Goal: Find specific page/section: Find specific page/section

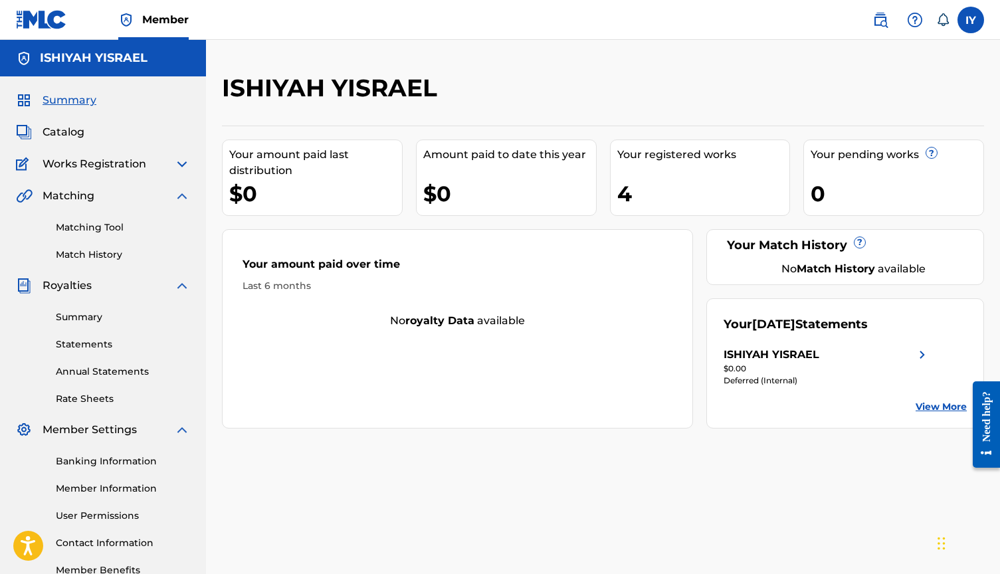
click at [96, 165] on span "Works Registration" at bounding box center [95, 164] width 104 height 16
click at [181, 165] on img at bounding box center [182, 164] width 16 height 16
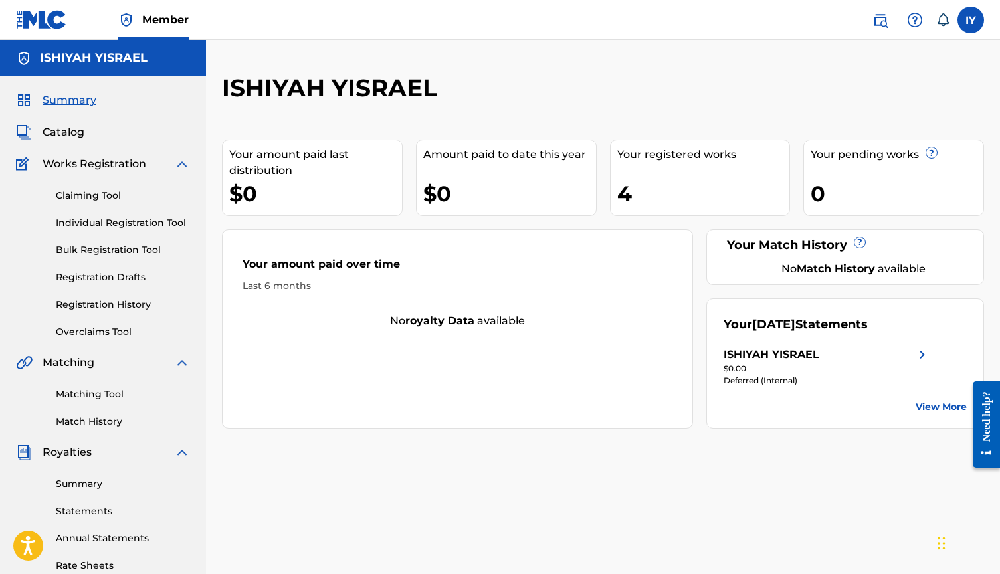
click at [183, 362] on img at bounding box center [182, 363] width 16 height 16
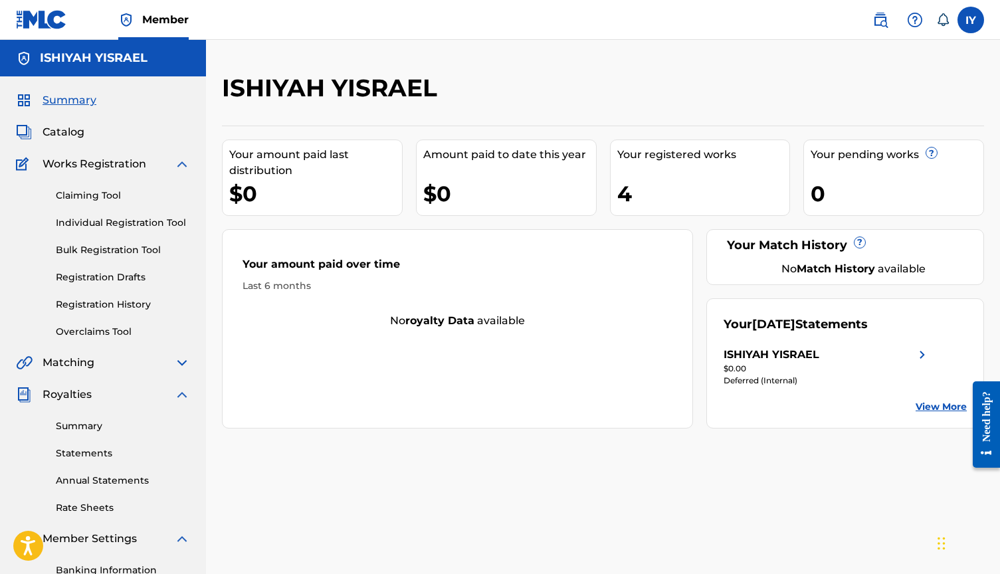
click at [95, 431] on link "Summary" at bounding box center [123, 426] width 134 height 14
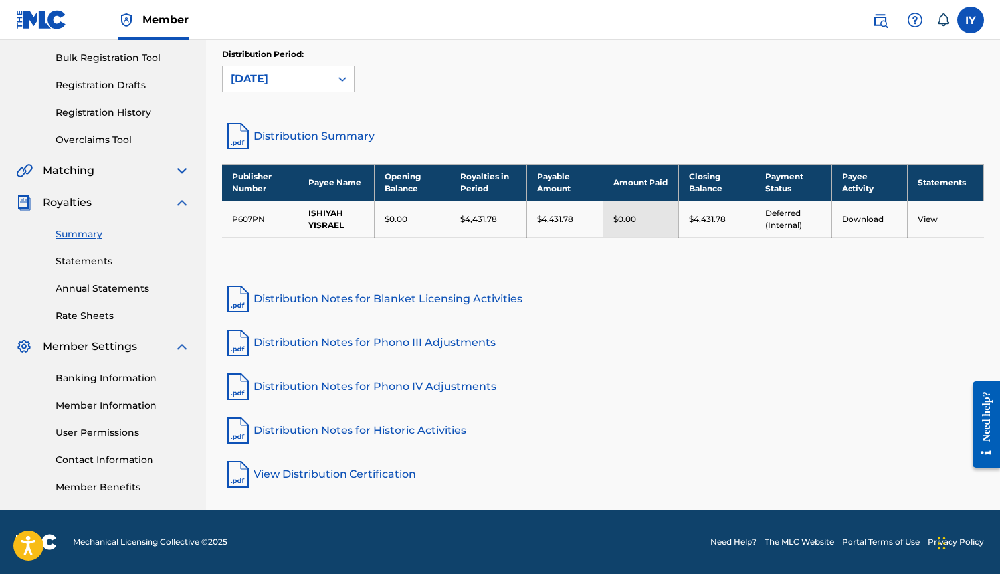
scroll to position [192, 0]
click at [994, 432] on div "Need help?" at bounding box center [986, 416] width 18 height 50
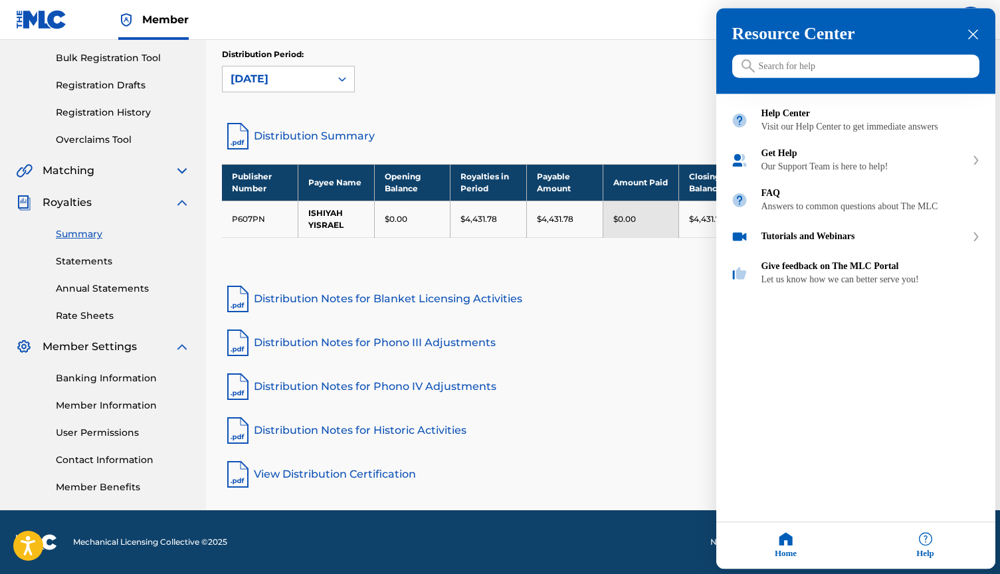
click at [646, 474] on div at bounding box center [500, 287] width 1000 height 574
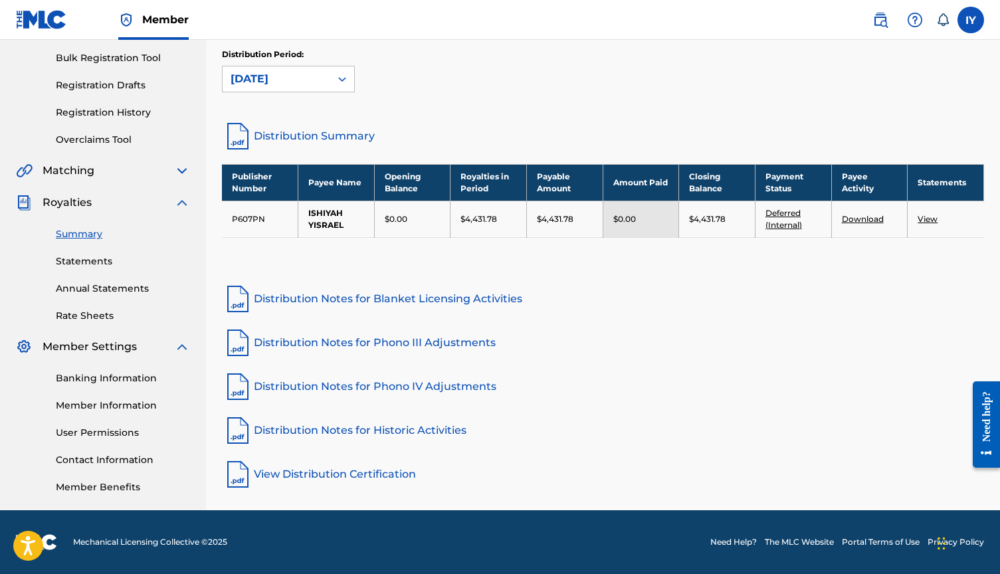
click at [653, 234] on td "$0.00" at bounding box center [641, 219] width 76 height 37
click at [784, 224] on link "Deferred (Internal)" at bounding box center [783, 219] width 37 height 22
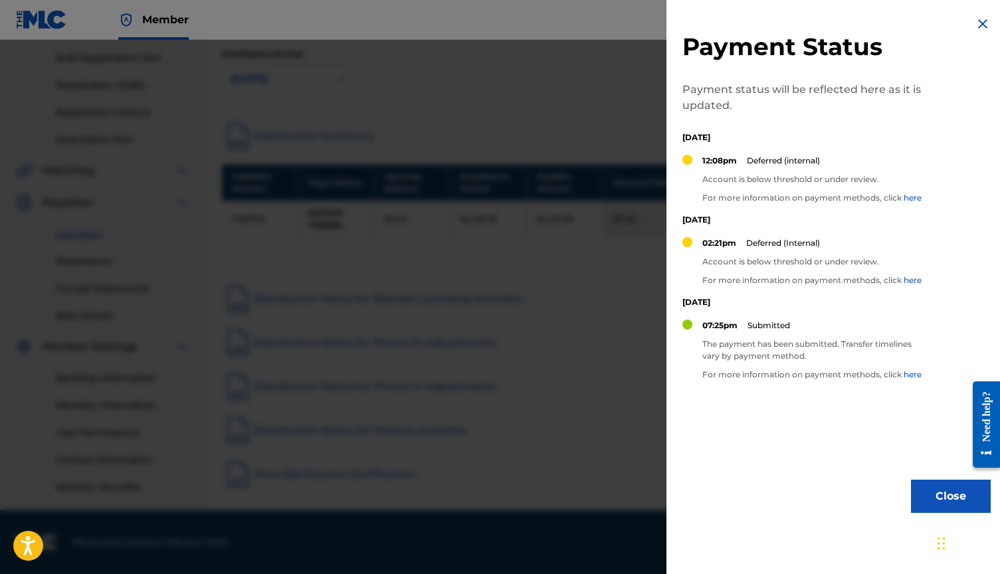
click at [914, 282] on link "here" at bounding box center [913, 280] width 18 height 10
click at [911, 197] on link "here" at bounding box center [913, 198] width 18 height 10
click at [500, 139] on div at bounding box center [500, 327] width 1000 height 574
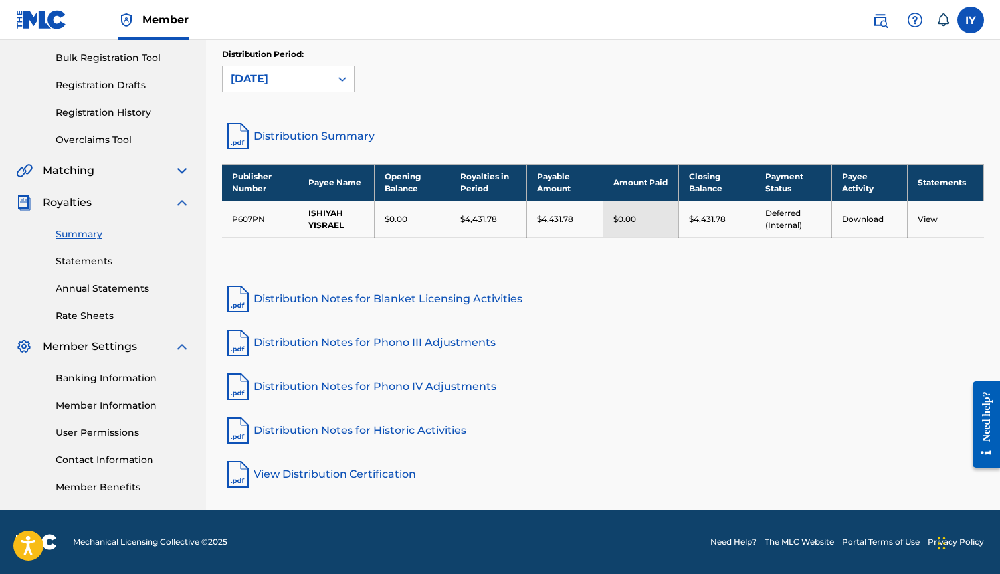
click at [113, 381] on link "Banking Information" at bounding box center [123, 378] width 134 height 14
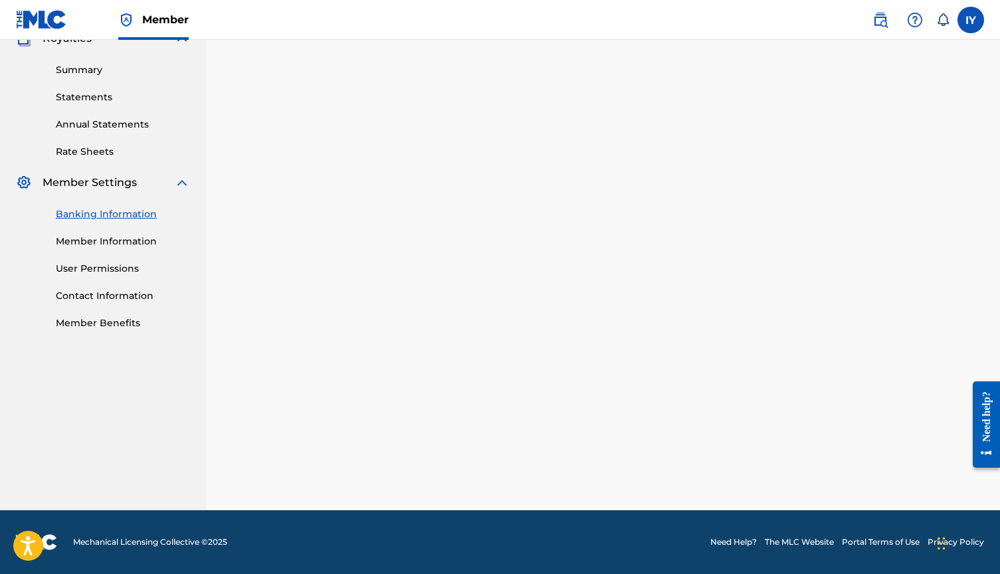
scroll to position [356, 0]
